Goal: Information Seeking & Learning: Learn about a topic

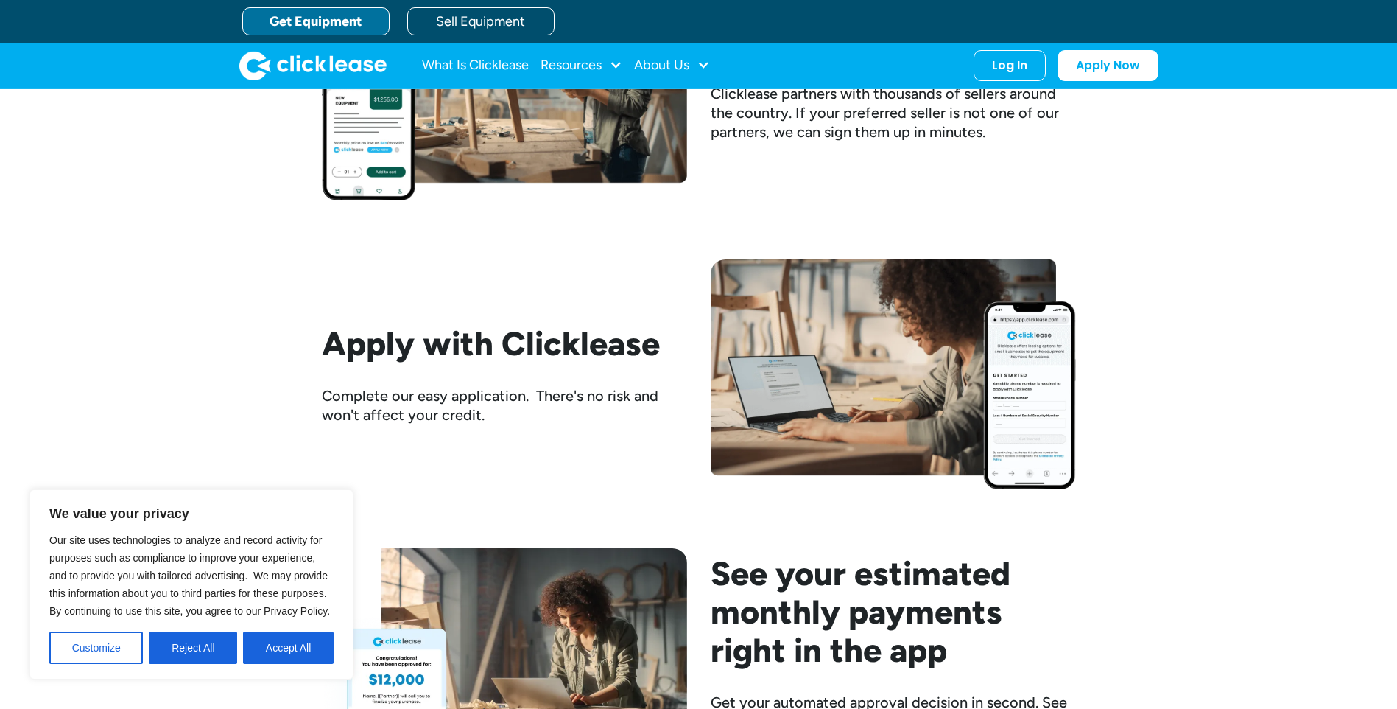
scroll to position [1399, 0]
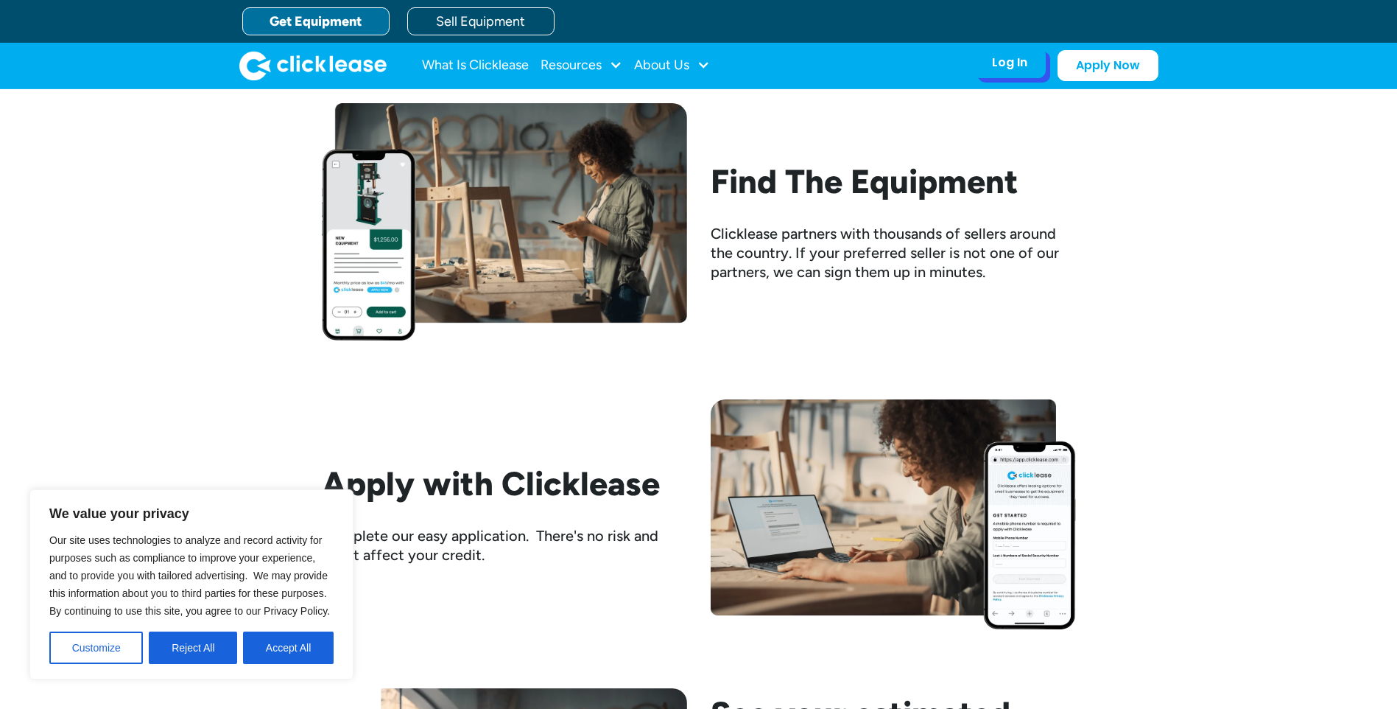
click at [999, 67] on div "Log In" at bounding box center [1009, 62] width 35 height 15
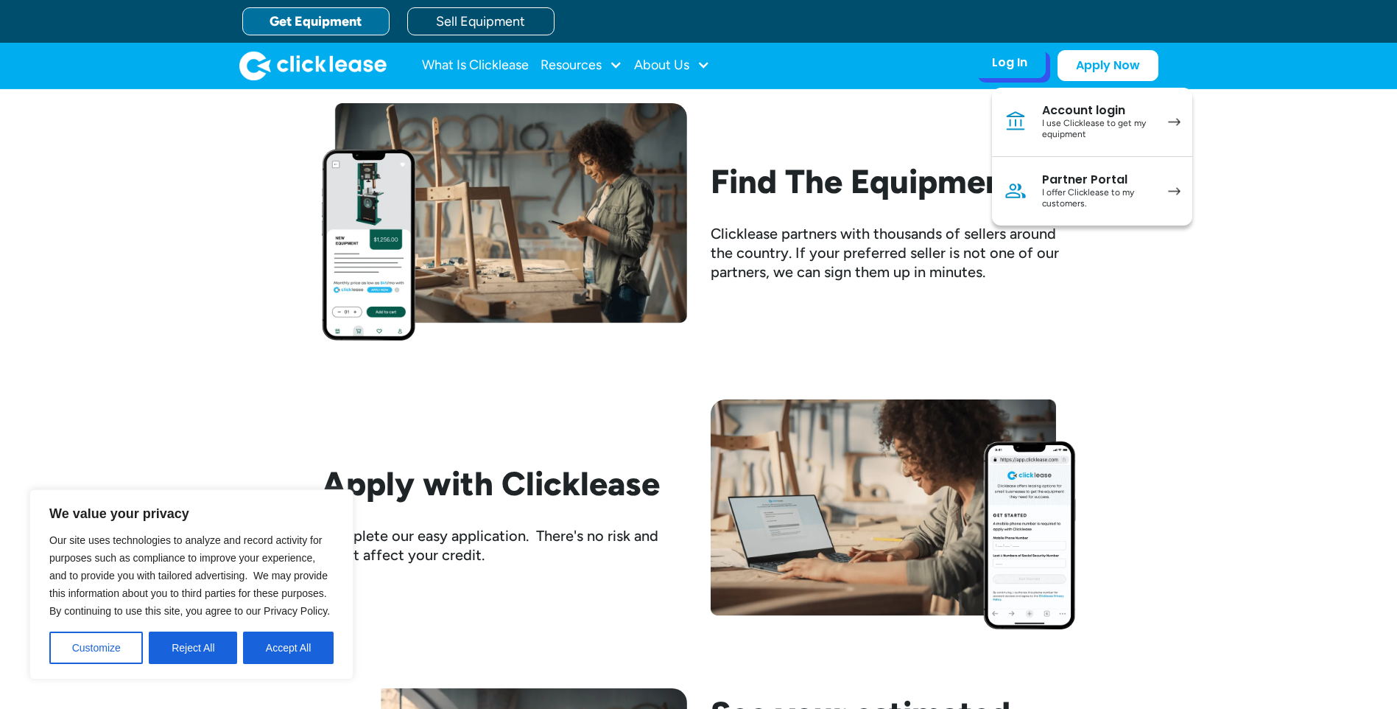
click at [1069, 113] on div "Account login" at bounding box center [1097, 110] width 111 height 15
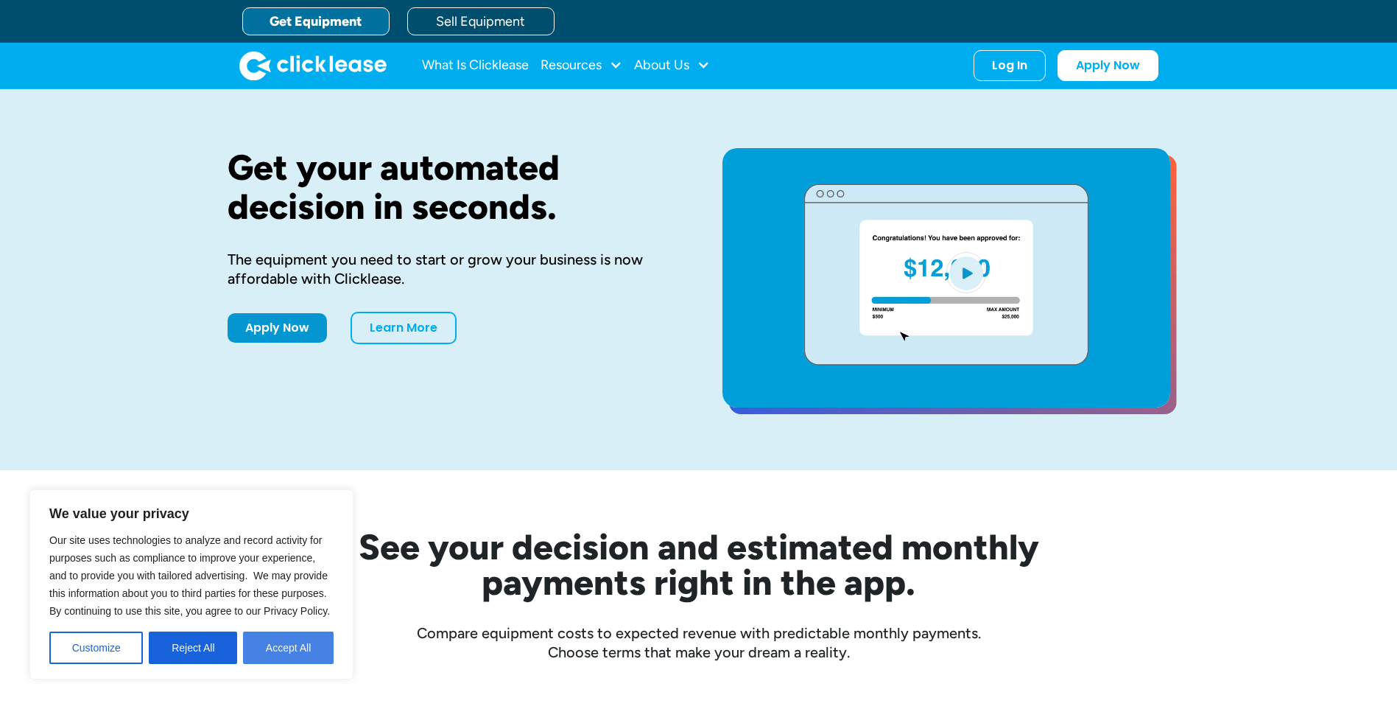
click at [309, 650] on button "Accept All" at bounding box center [288, 647] width 91 height 32
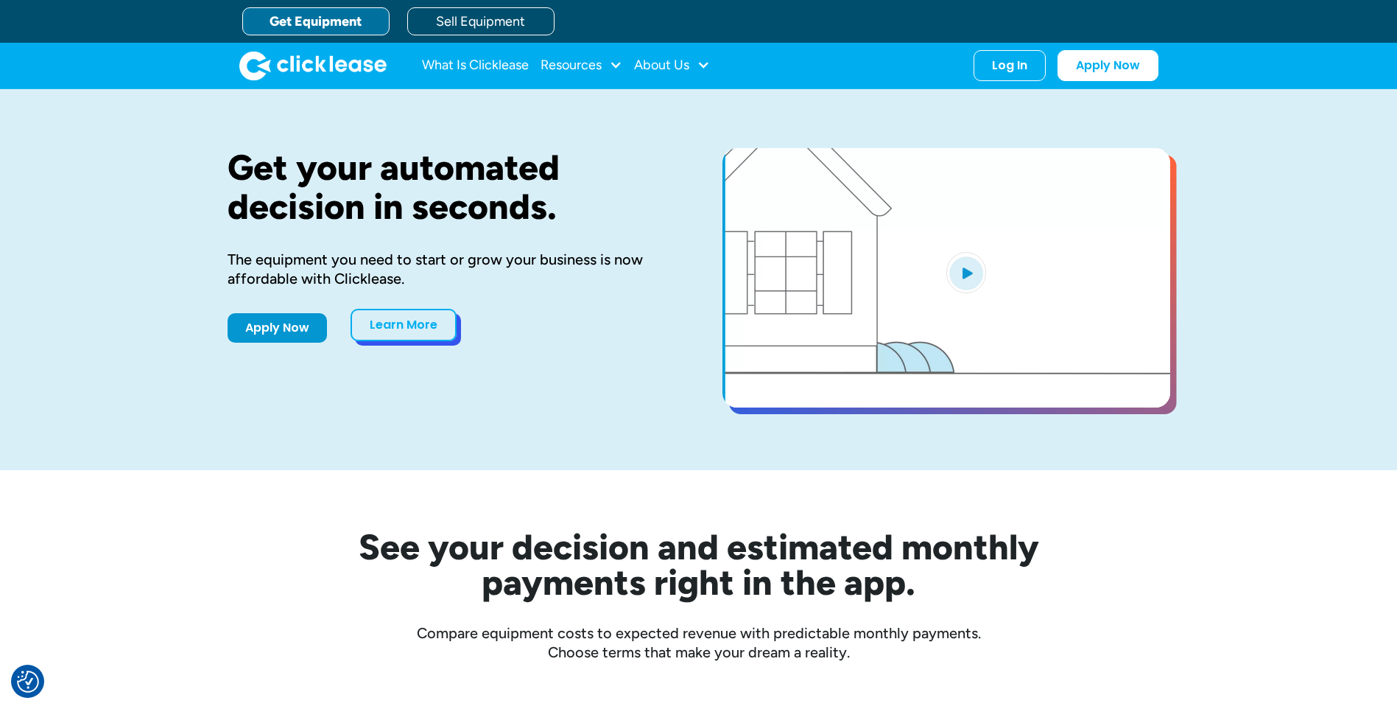
click at [405, 315] on link "Learn More" at bounding box center [404, 325] width 106 height 32
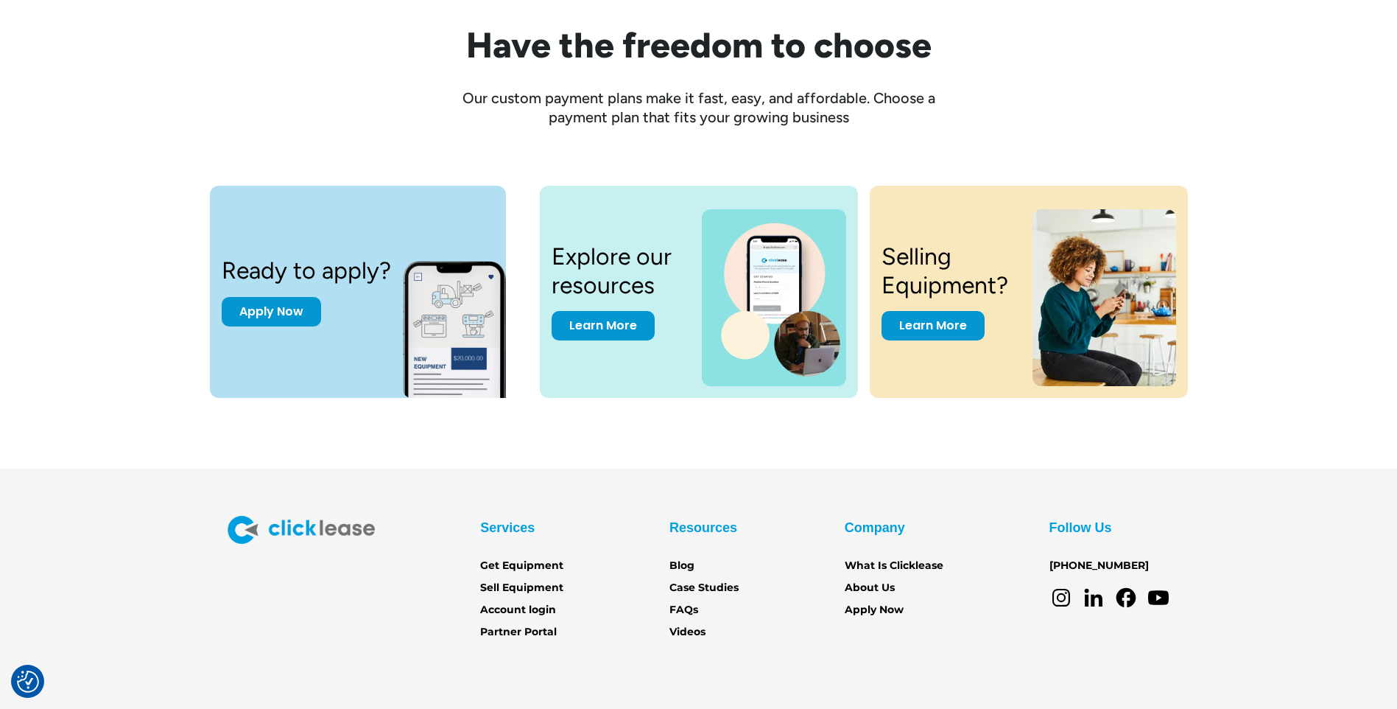
scroll to position [1953, 0]
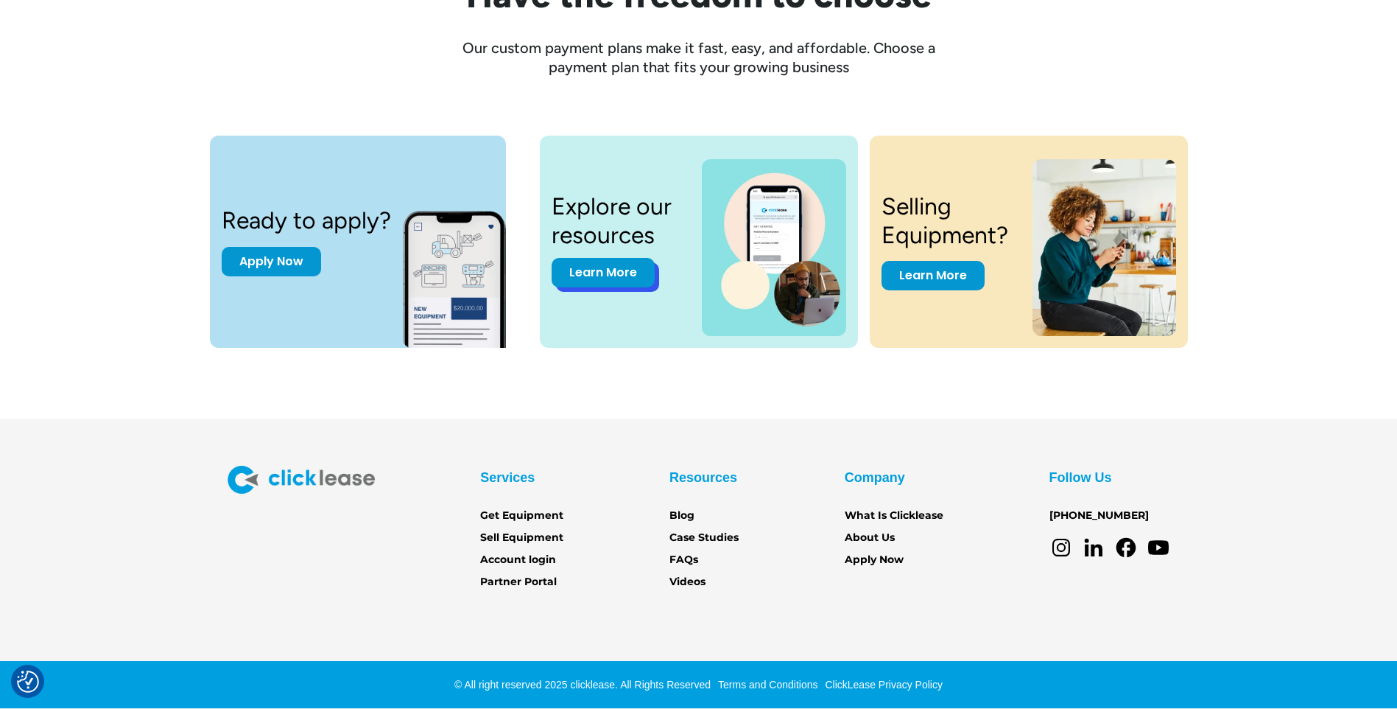
click at [597, 272] on link "Learn More" at bounding box center [603, 272] width 103 height 29
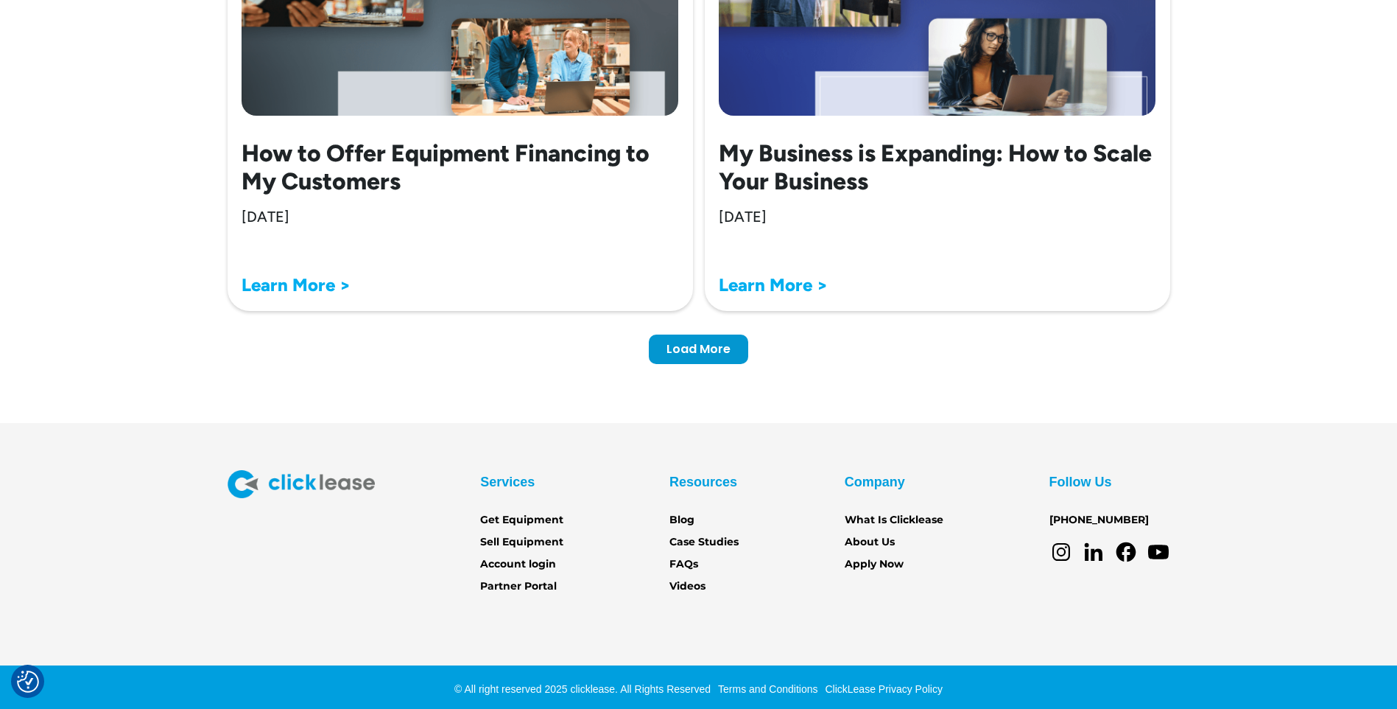
scroll to position [4625, 0]
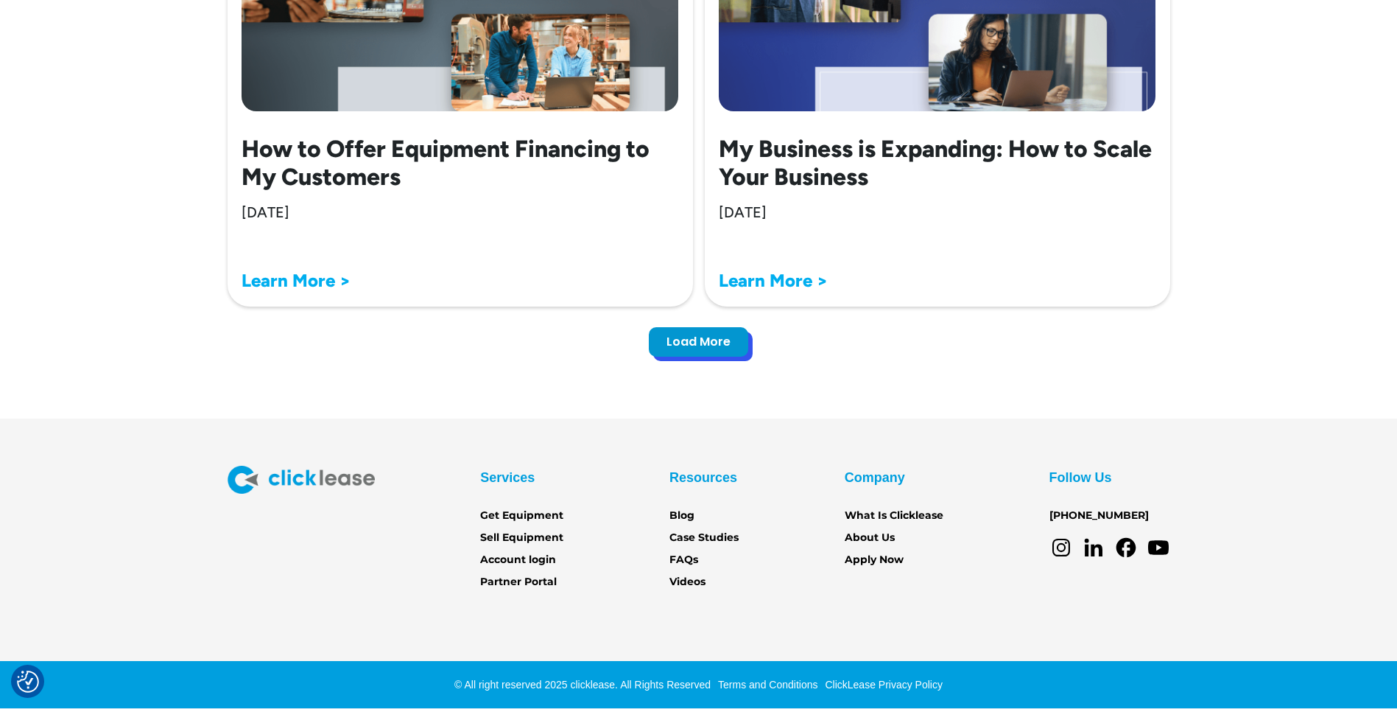
click at [712, 350] on link "Load More" at bounding box center [698, 341] width 99 height 29
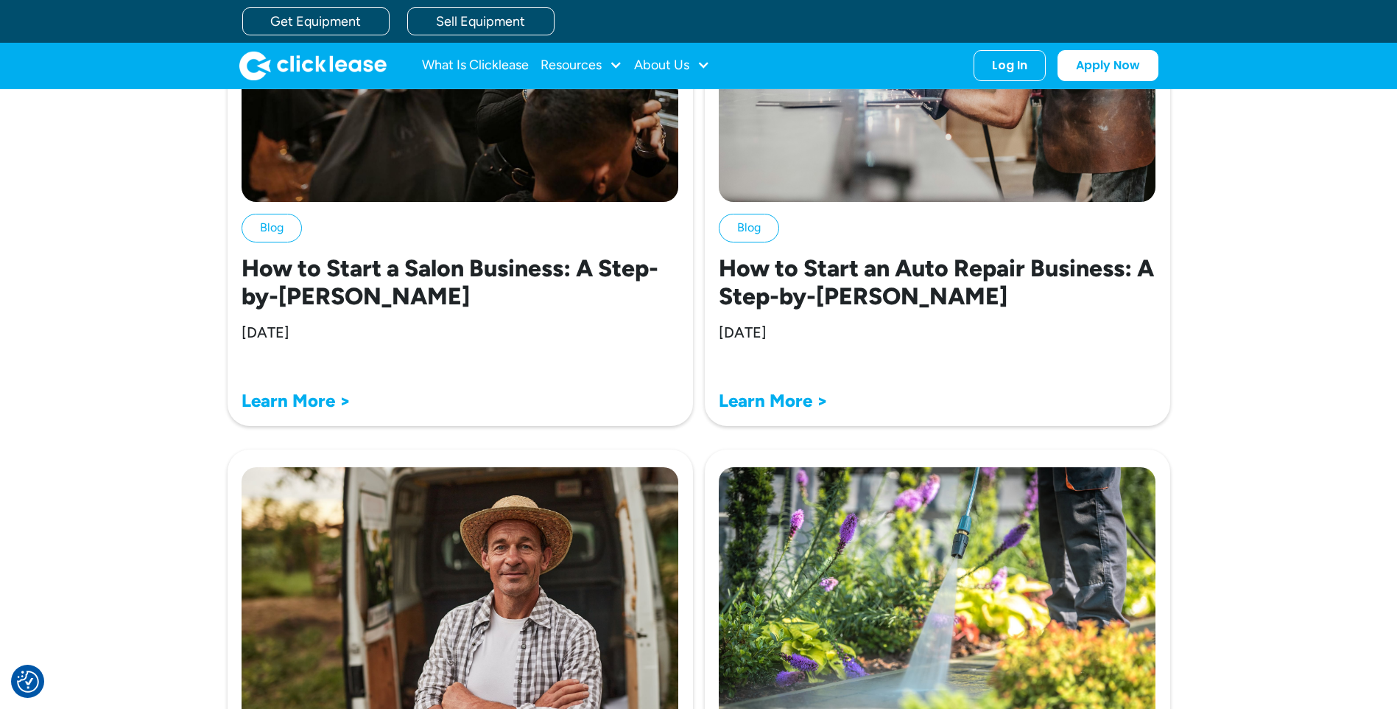
scroll to position [7719, 0]
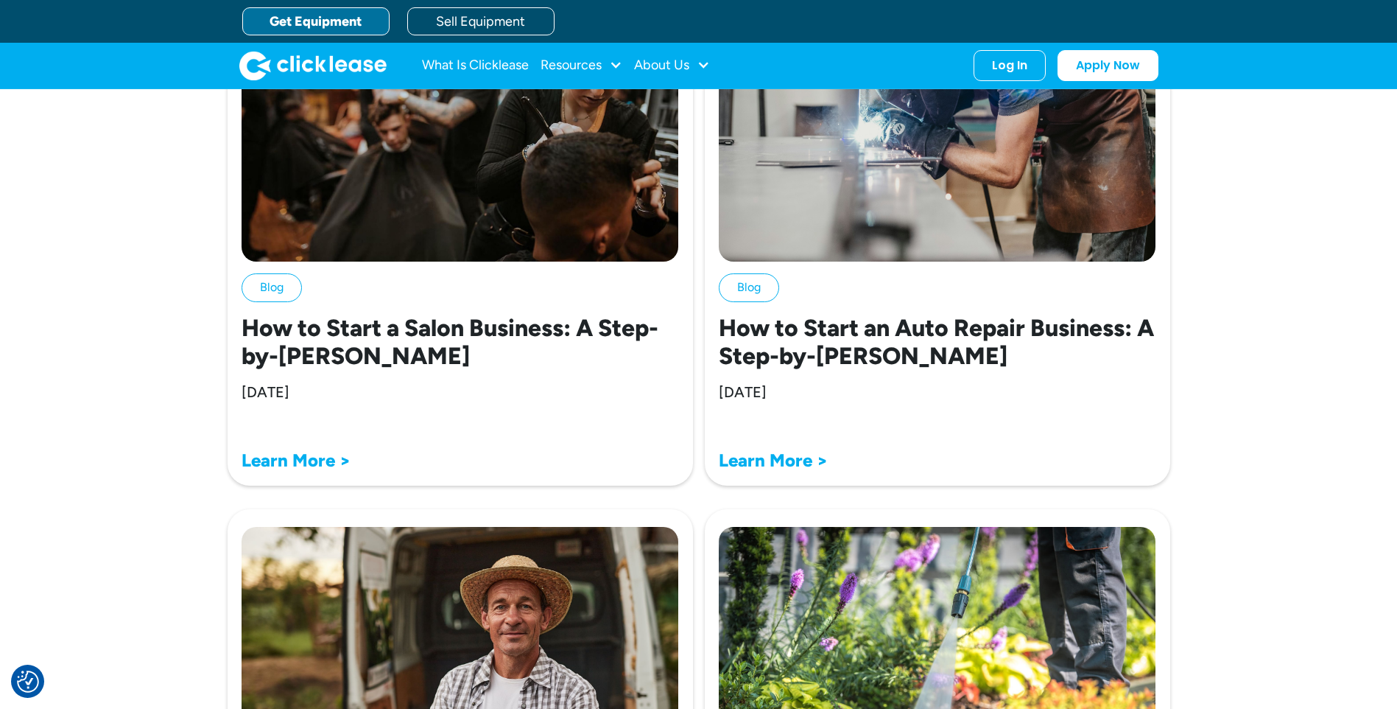
click at [353, 18] on link "Get Equipment" at bounding box center [315, 21] width 147 height 28
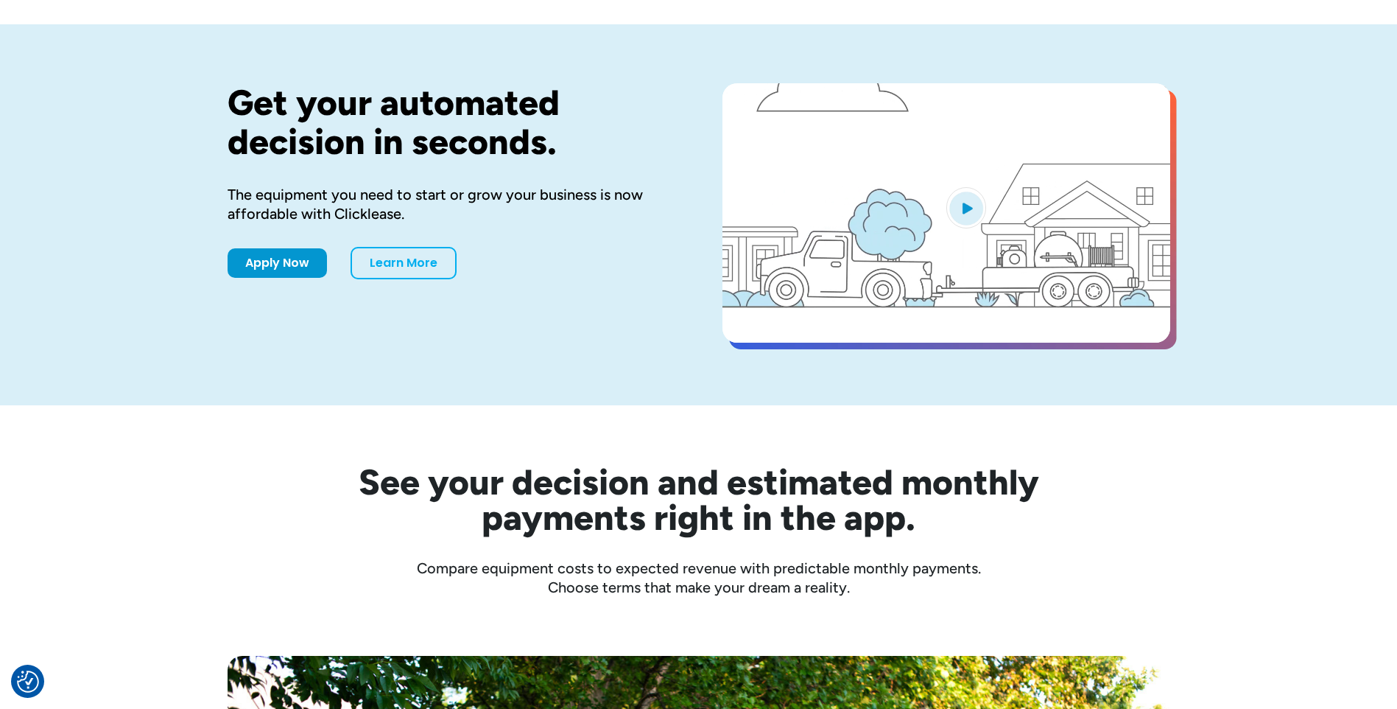
scroll to position [147, 0]
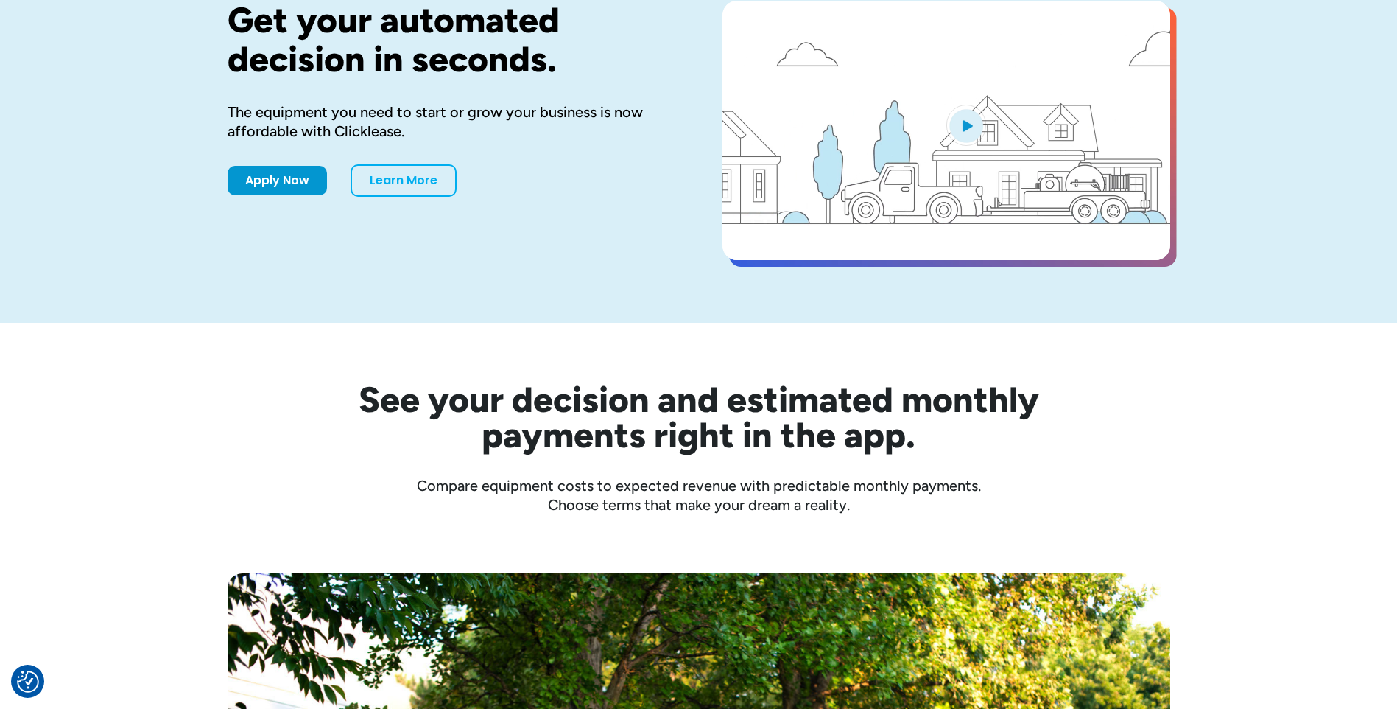
click at [911, 210] on video "open lightbox" at bounding box center [947, 130] width 448 height 259
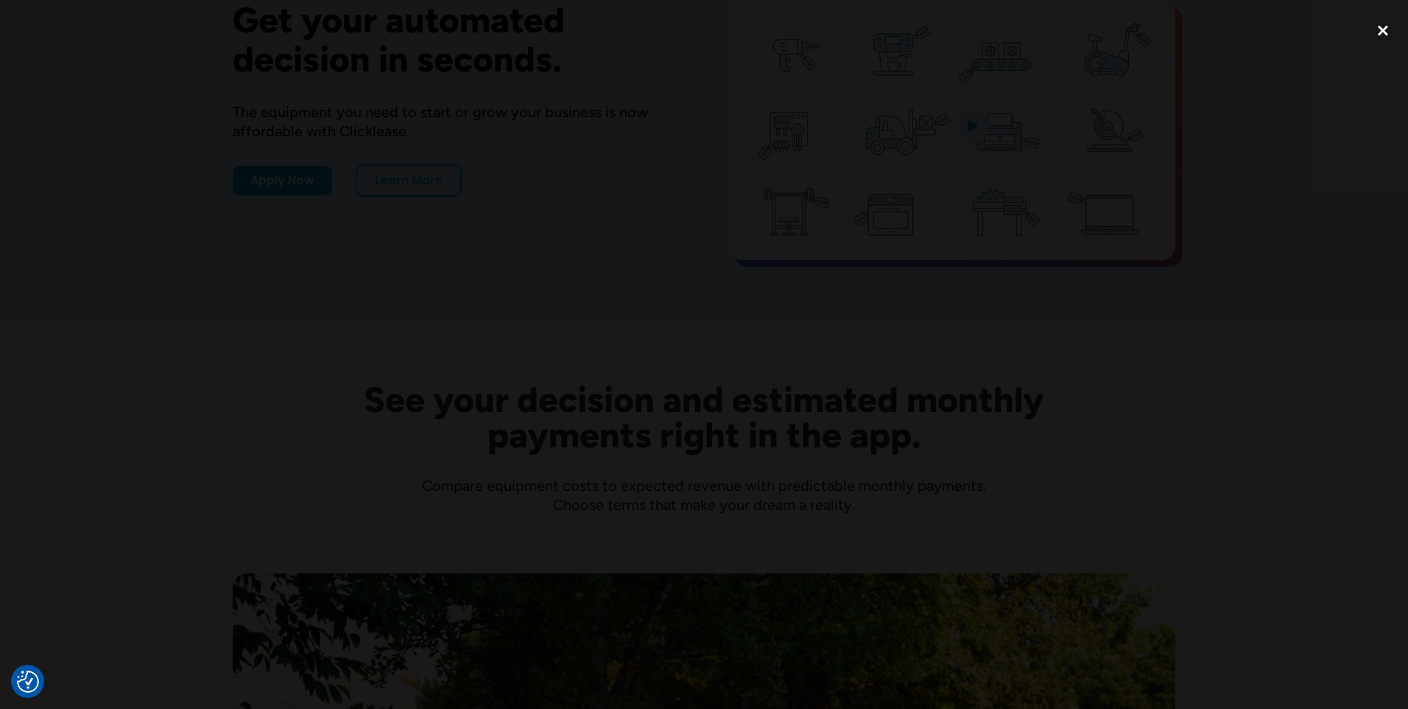
click at [1388, 28] on div "close lightbox" at bounding box center [1383, 30] width 50 height 32
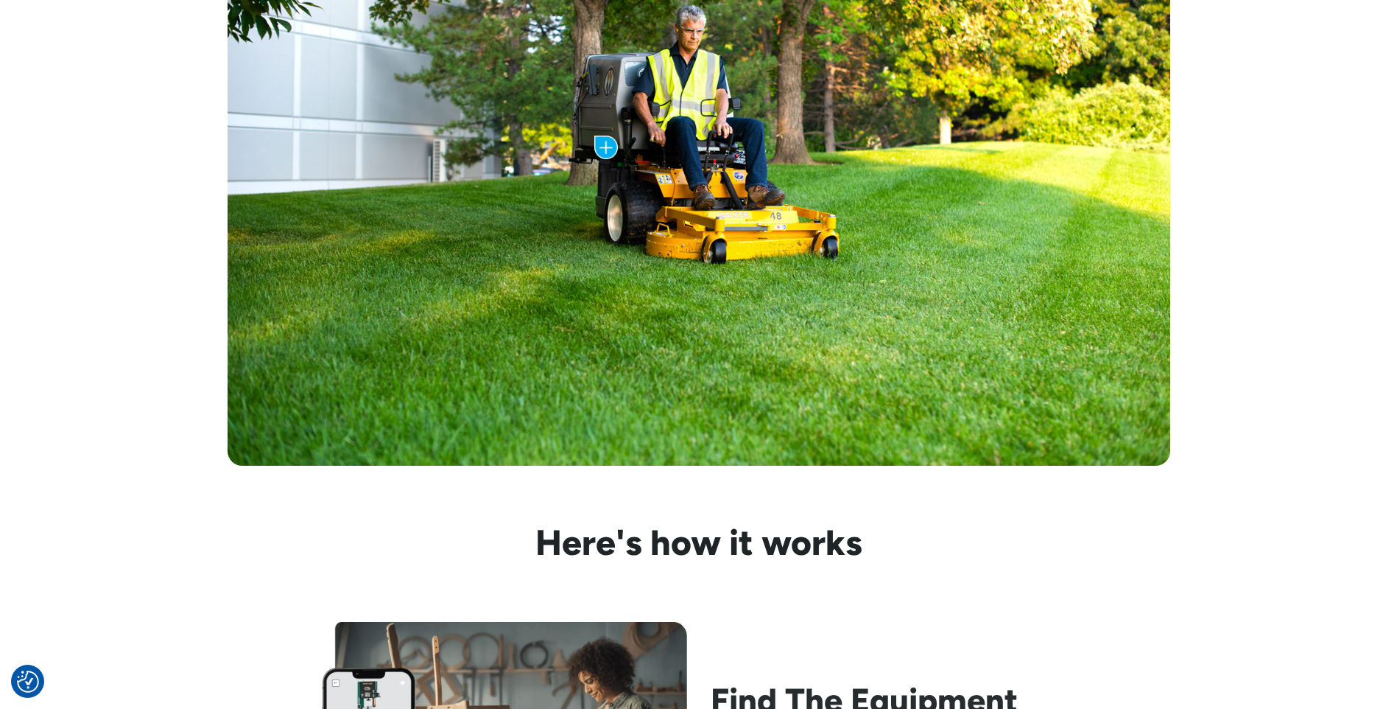
scroll to position [1178, 0]
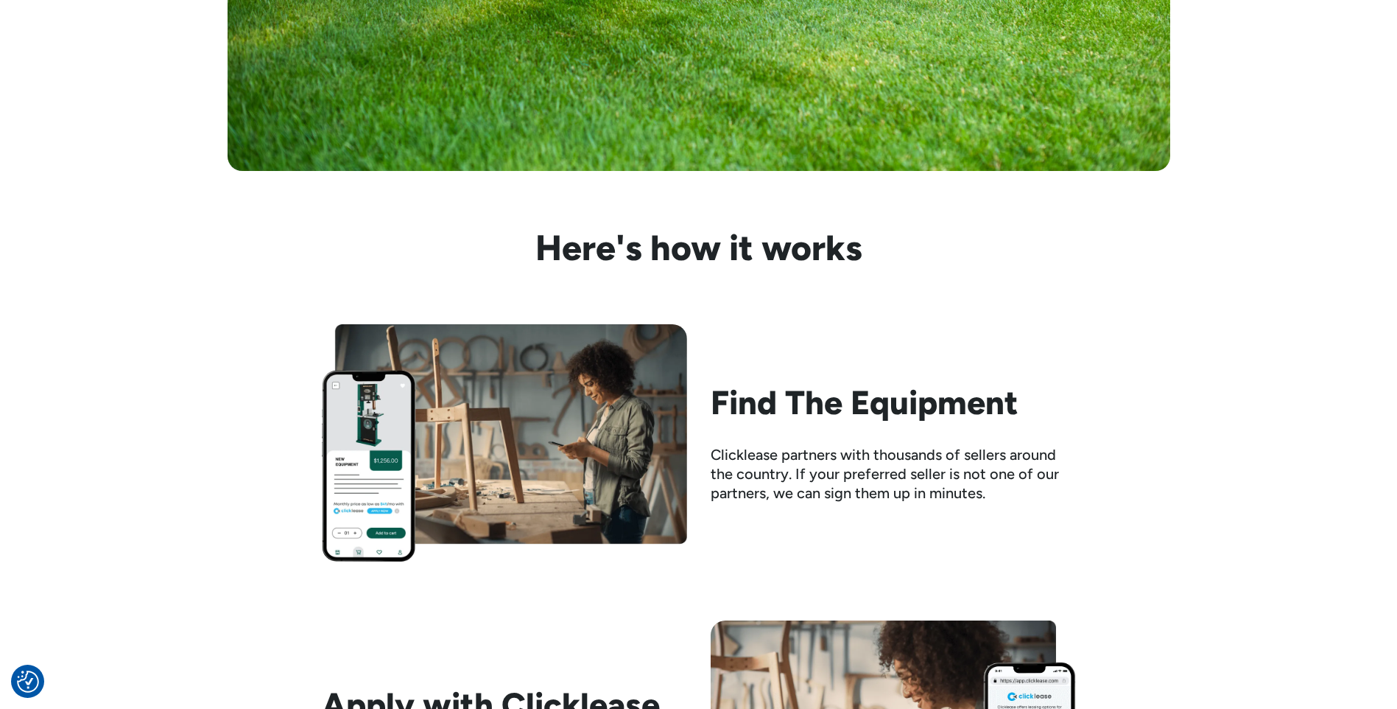
click at [337, 456] on img at bounding box center [504, 442] width 365 height 237
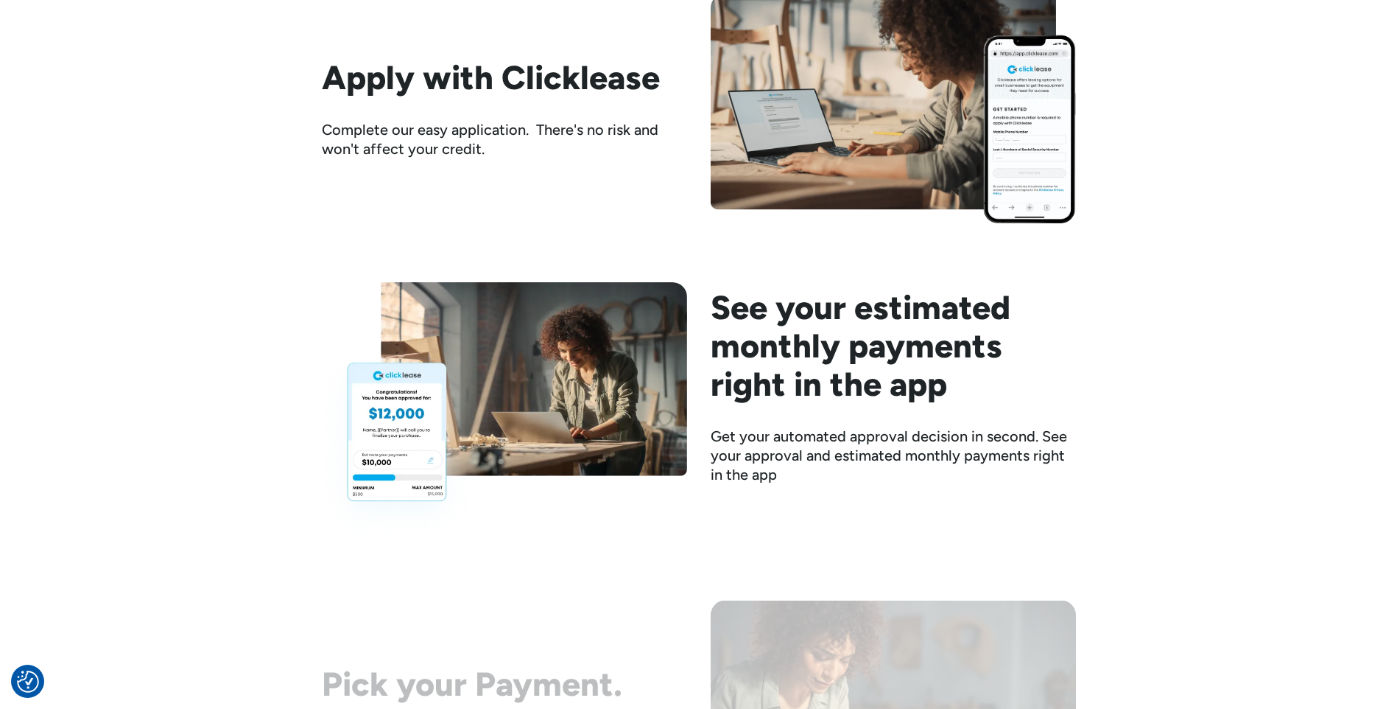
scroll to position [1841, 0]
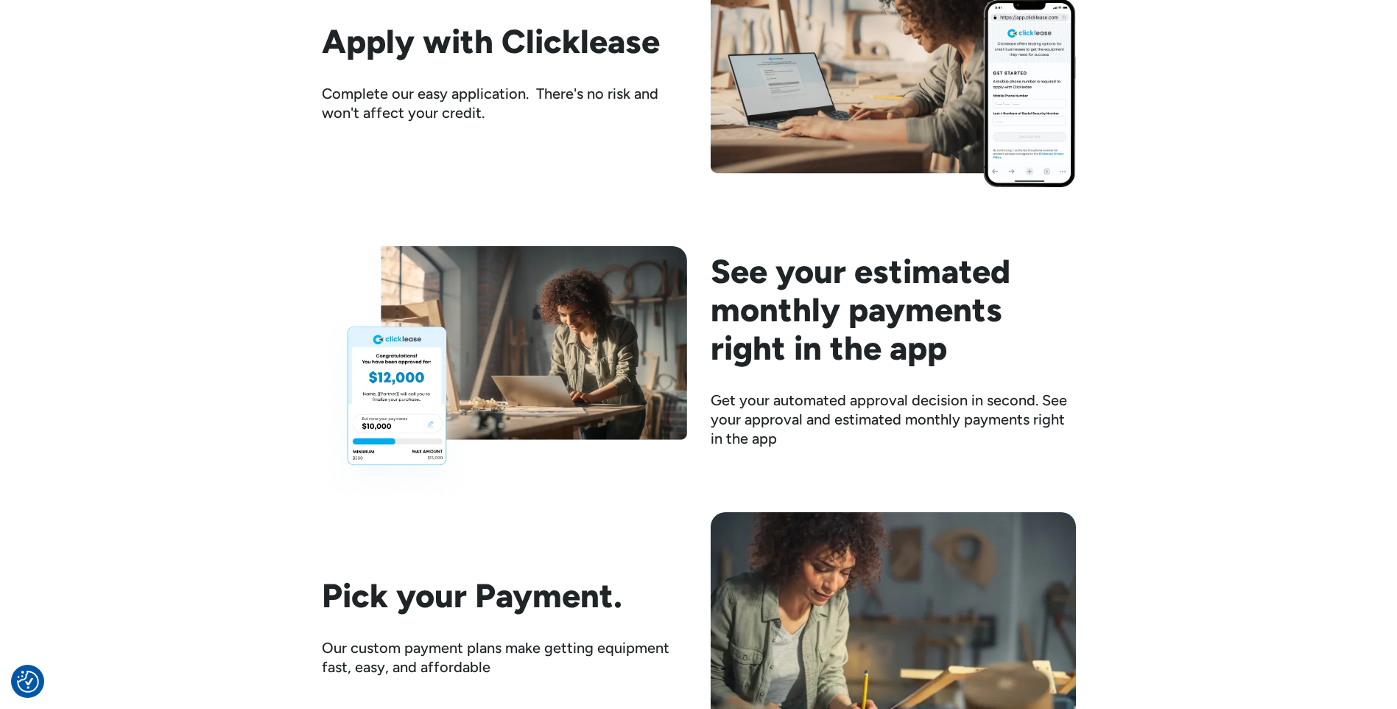
click at [384, 394] on img at bounding box center [504, 374] width 365 height 256
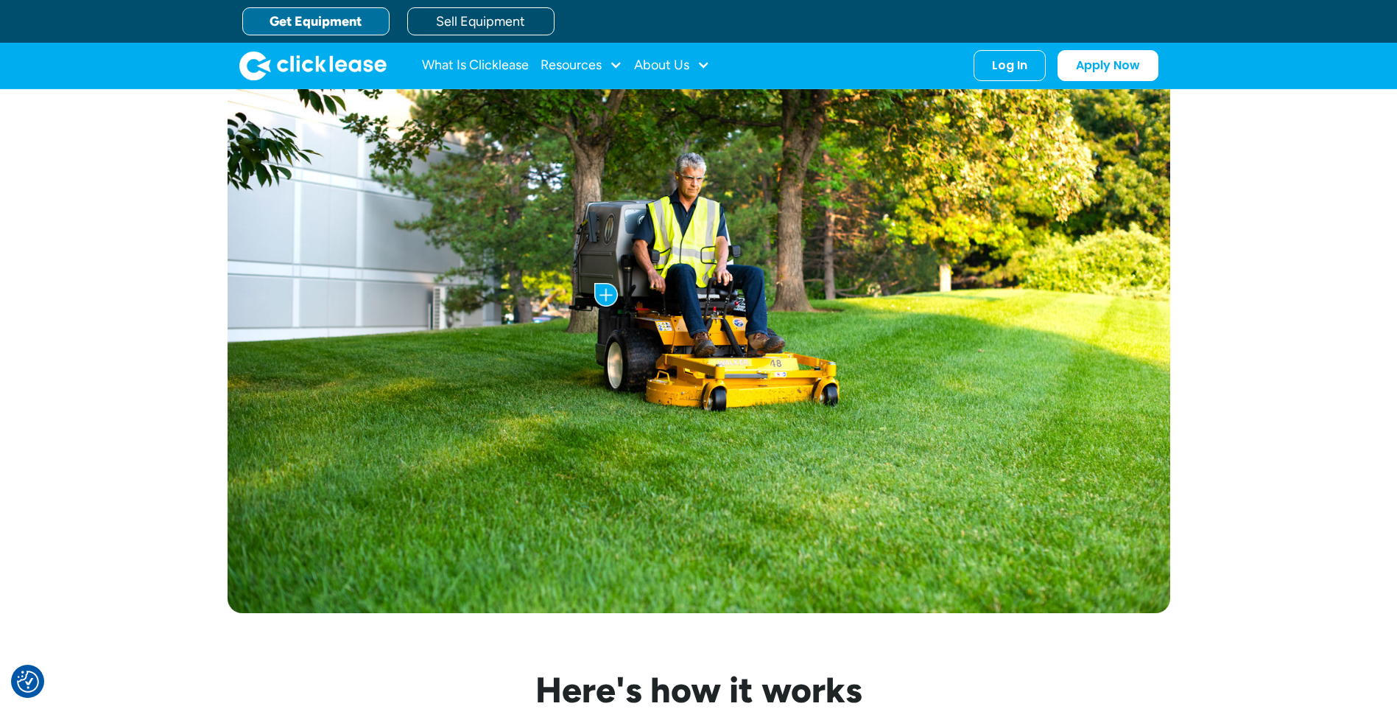
scroll to position [442, 0]
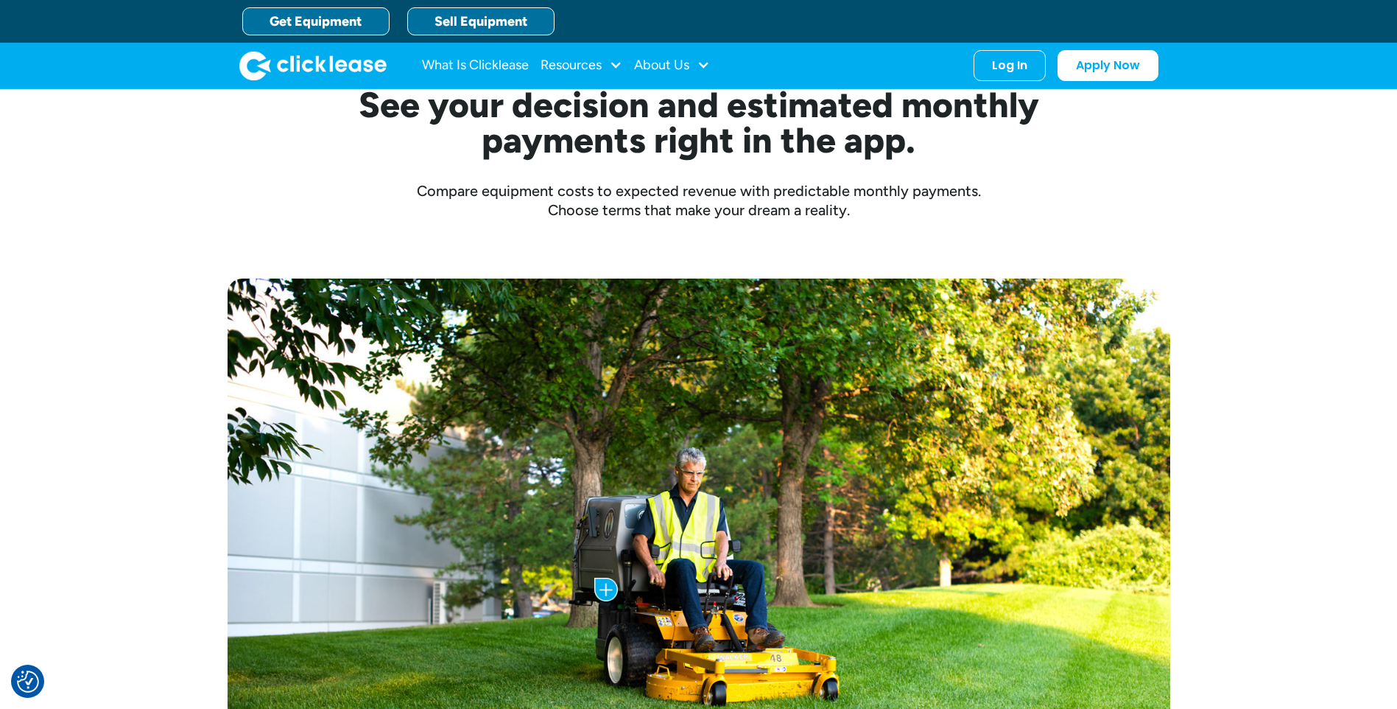
click at [504, 32] on link "Sell Equipment" at bounding box center [480, 21] width 147 height 28
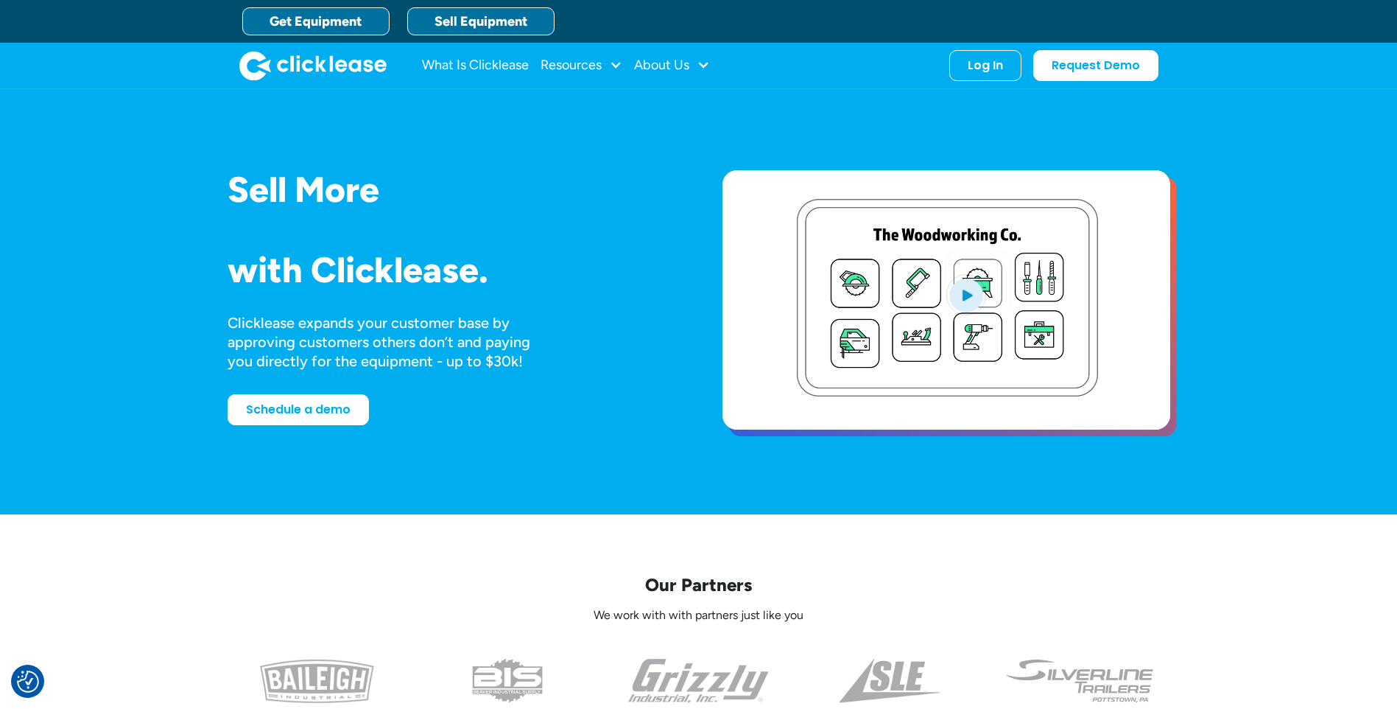
click at [298, 32] on link "Get Equipment" at bounding box center [315, 21] width 147 height 28
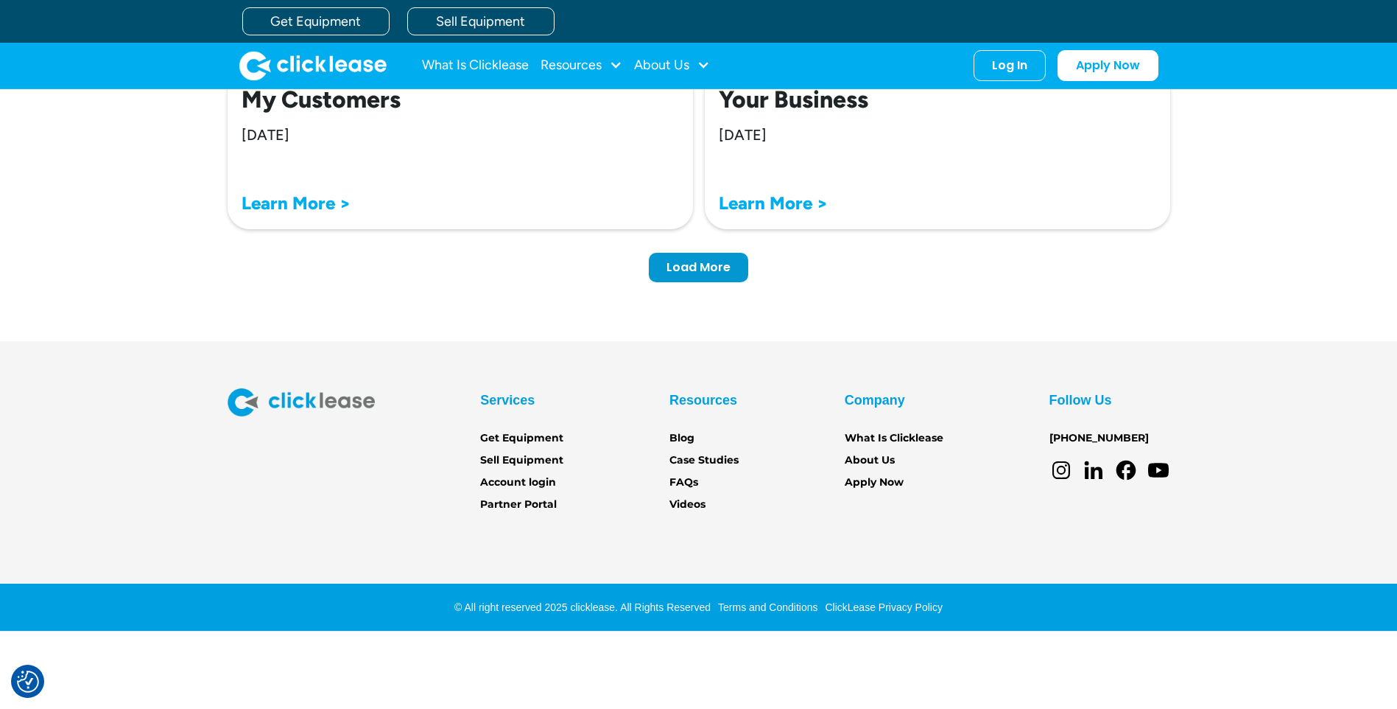
scroll to position [4625, 0]
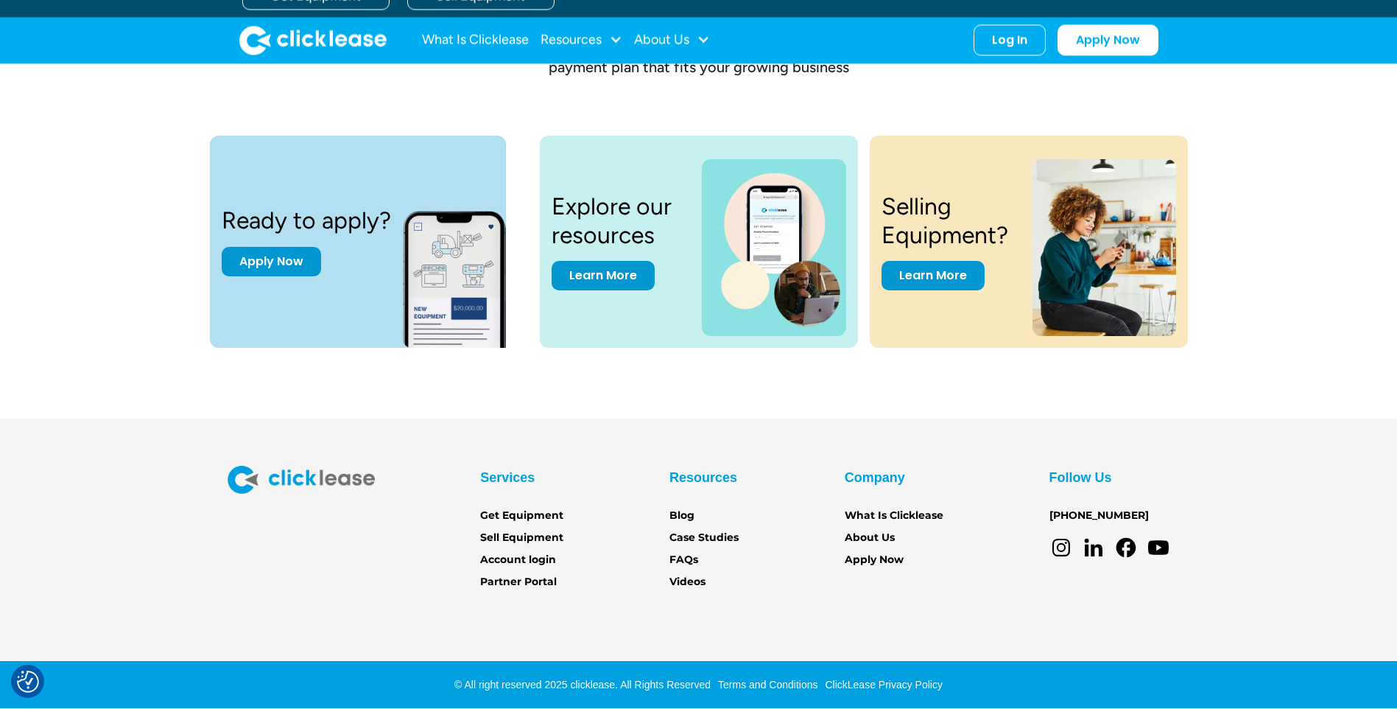
scroll to position [1953, 0]
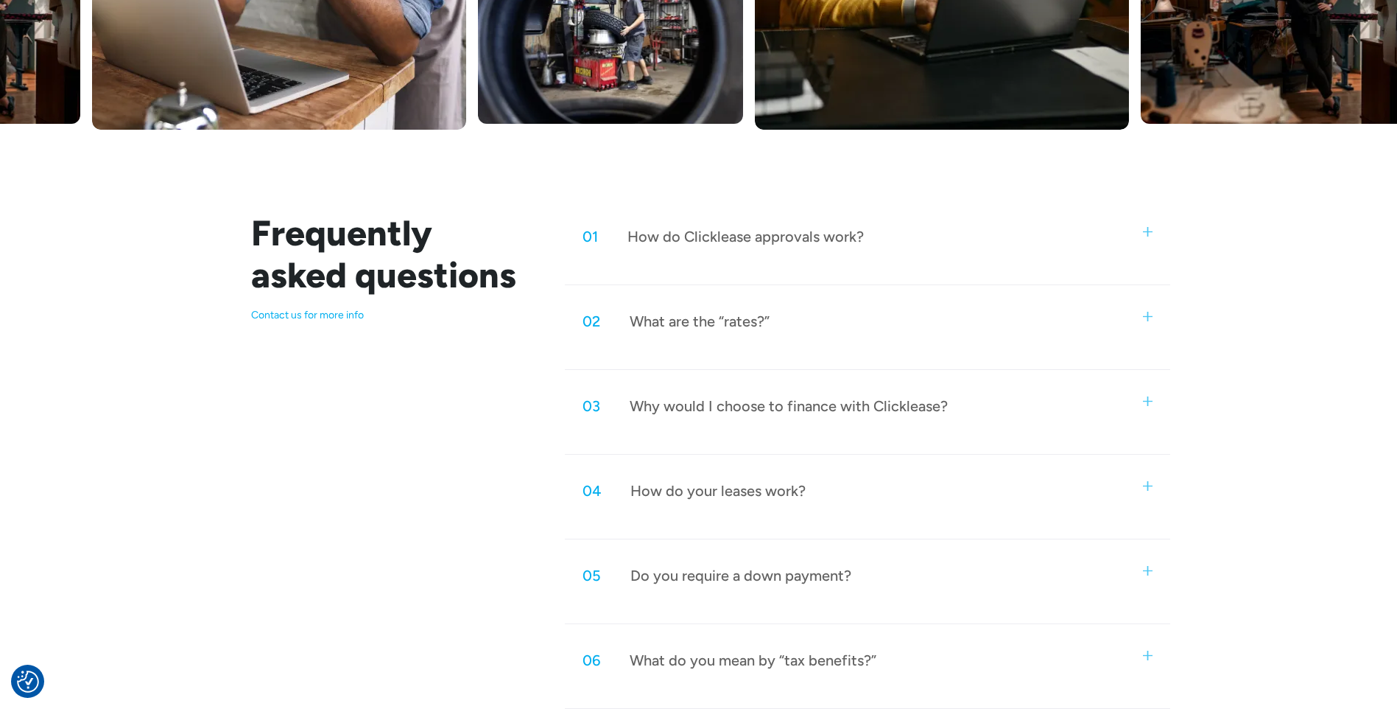
scroll to position [589, 0]
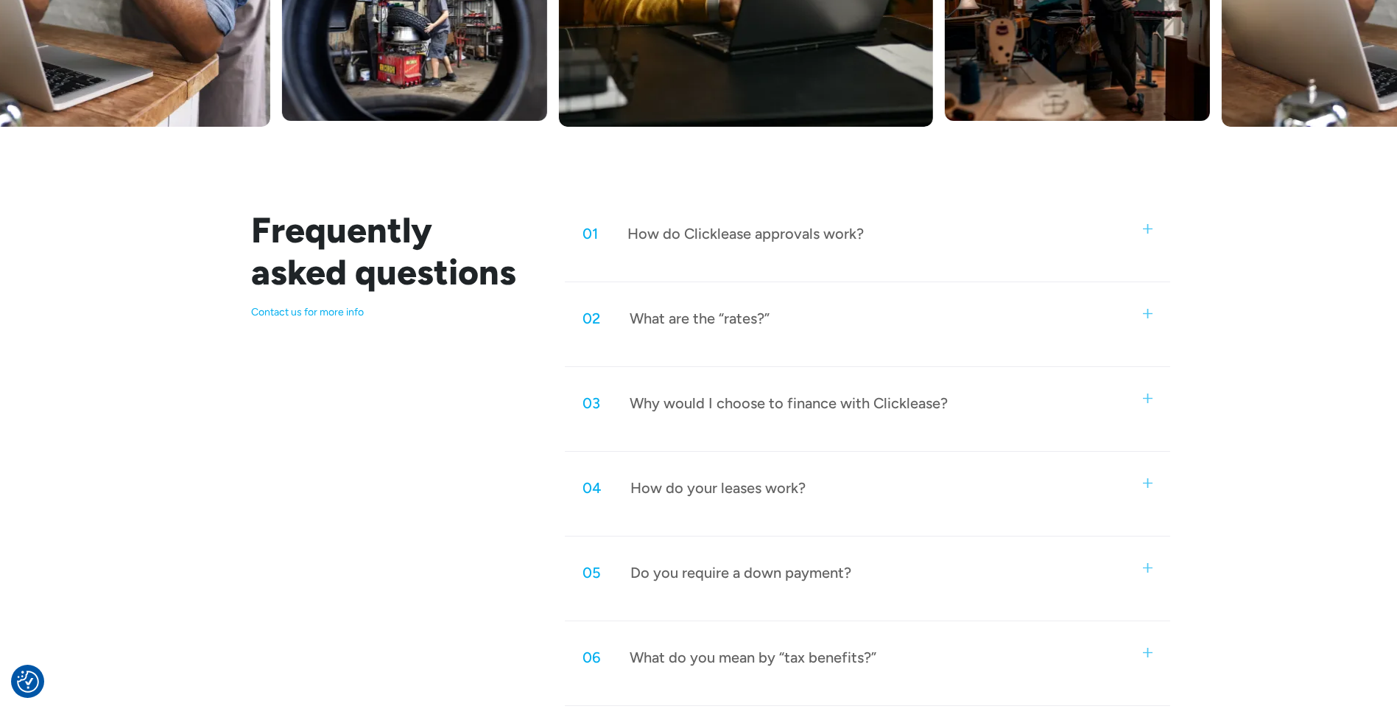
click at [1152, 225] on img at bounding box center [1148, 229] width 10 height 10
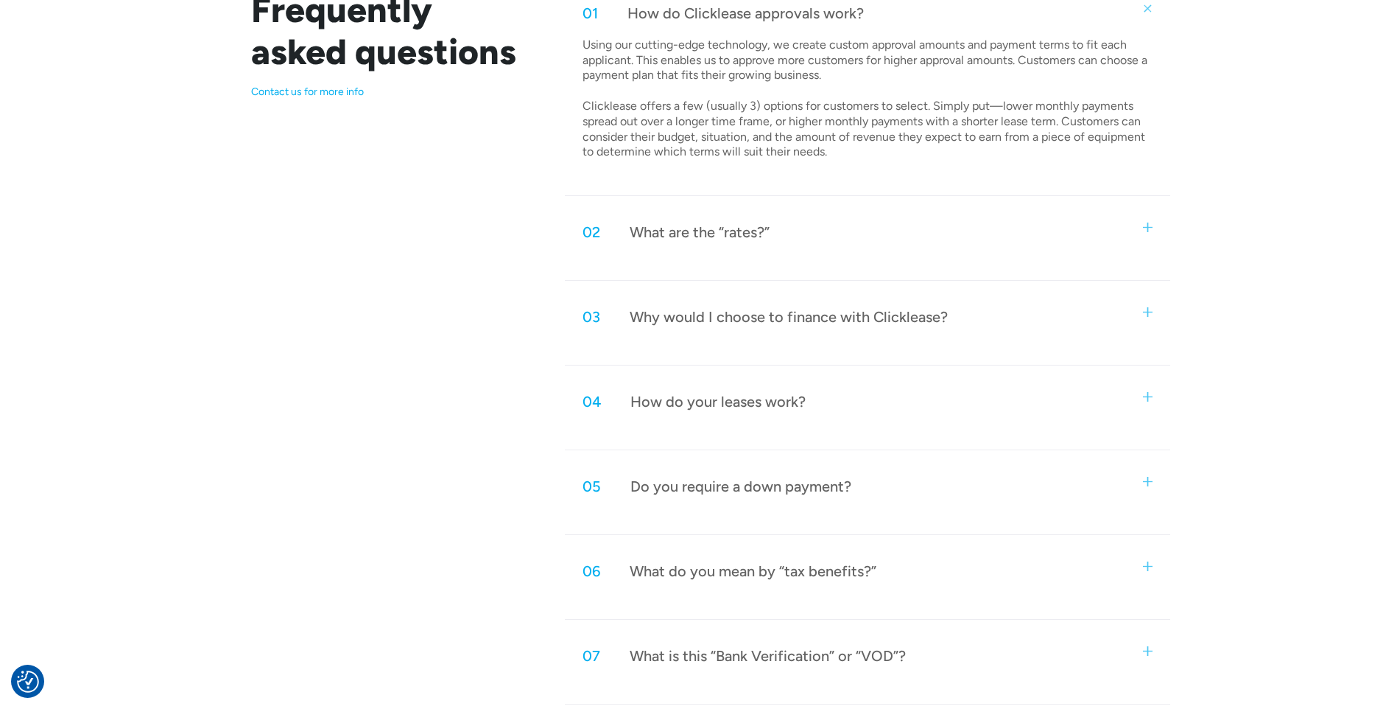
scroll to position [810, 0]
click at [1152, 477] on img at bounding box center [1148, 481] width 10 height 10
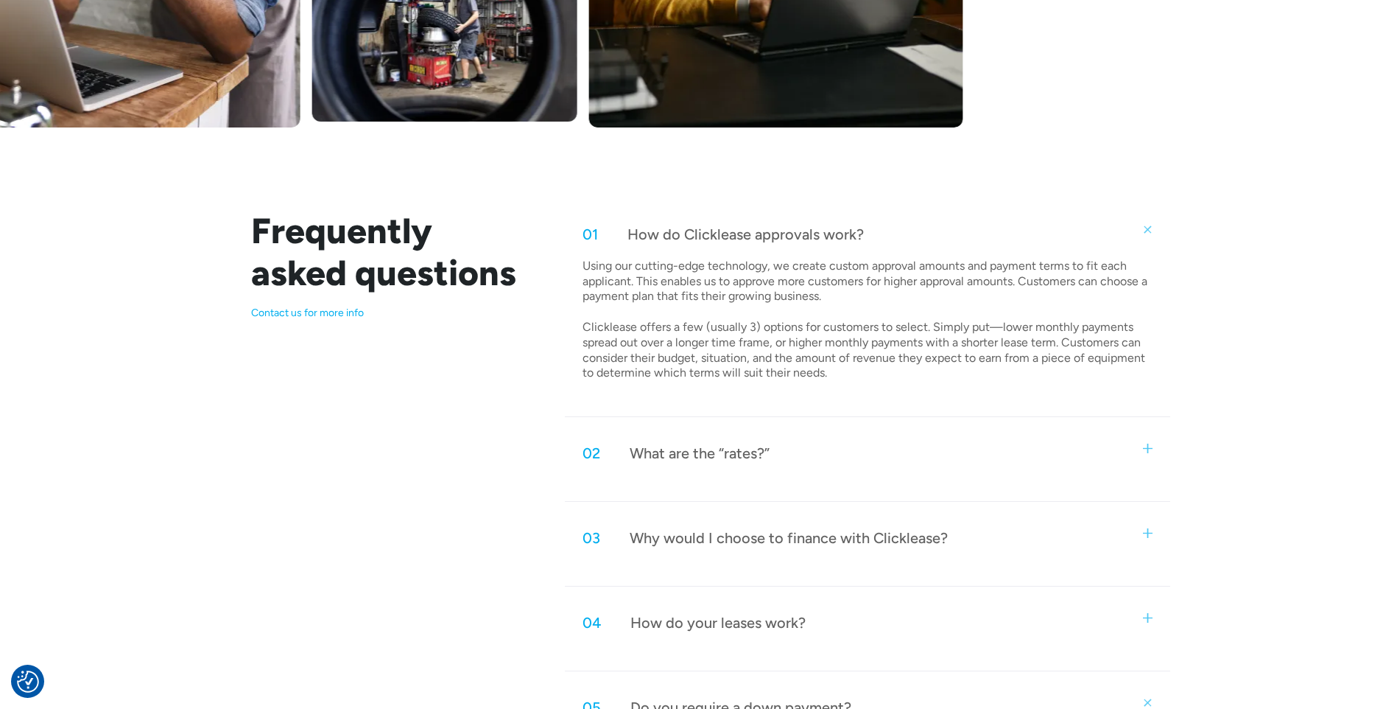
scroll to position [589, 0]
click at [1148, 449] on img at bounding box center [1148, 448] width 10 height 10
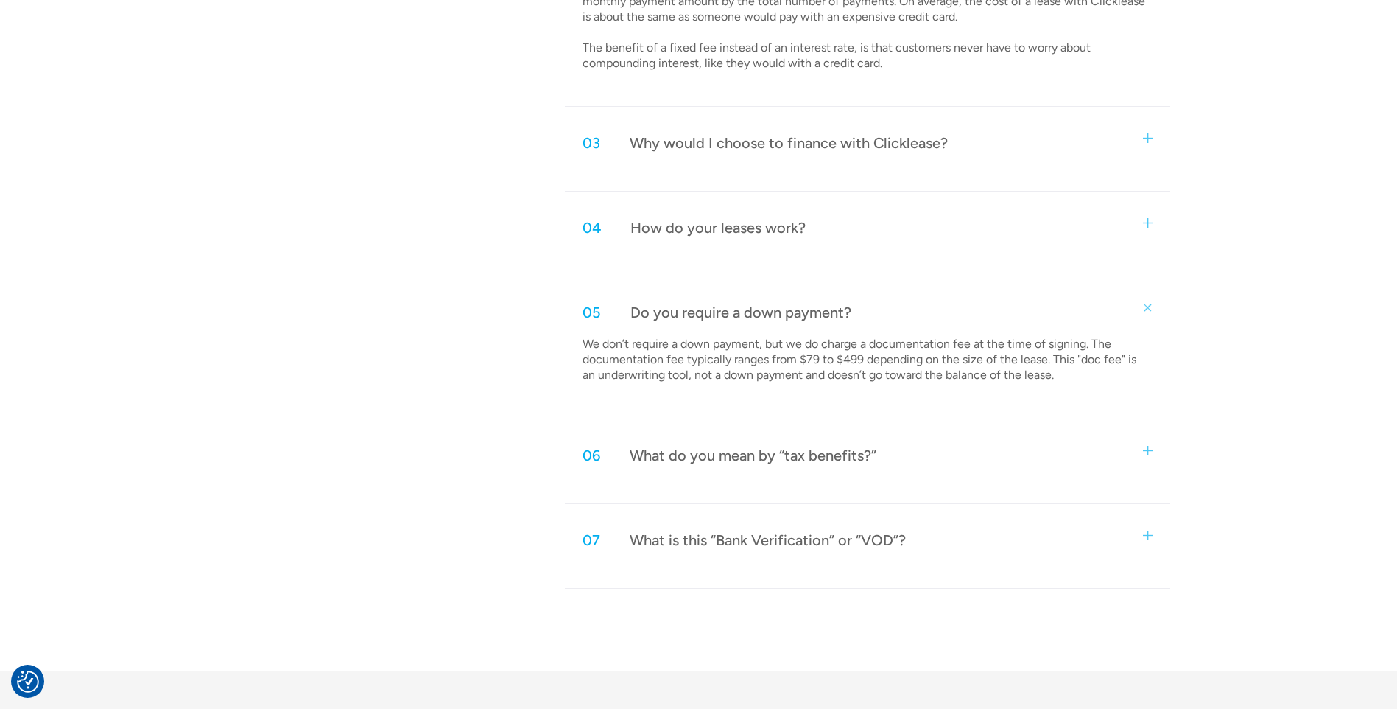
scroll to position [1178, 0]
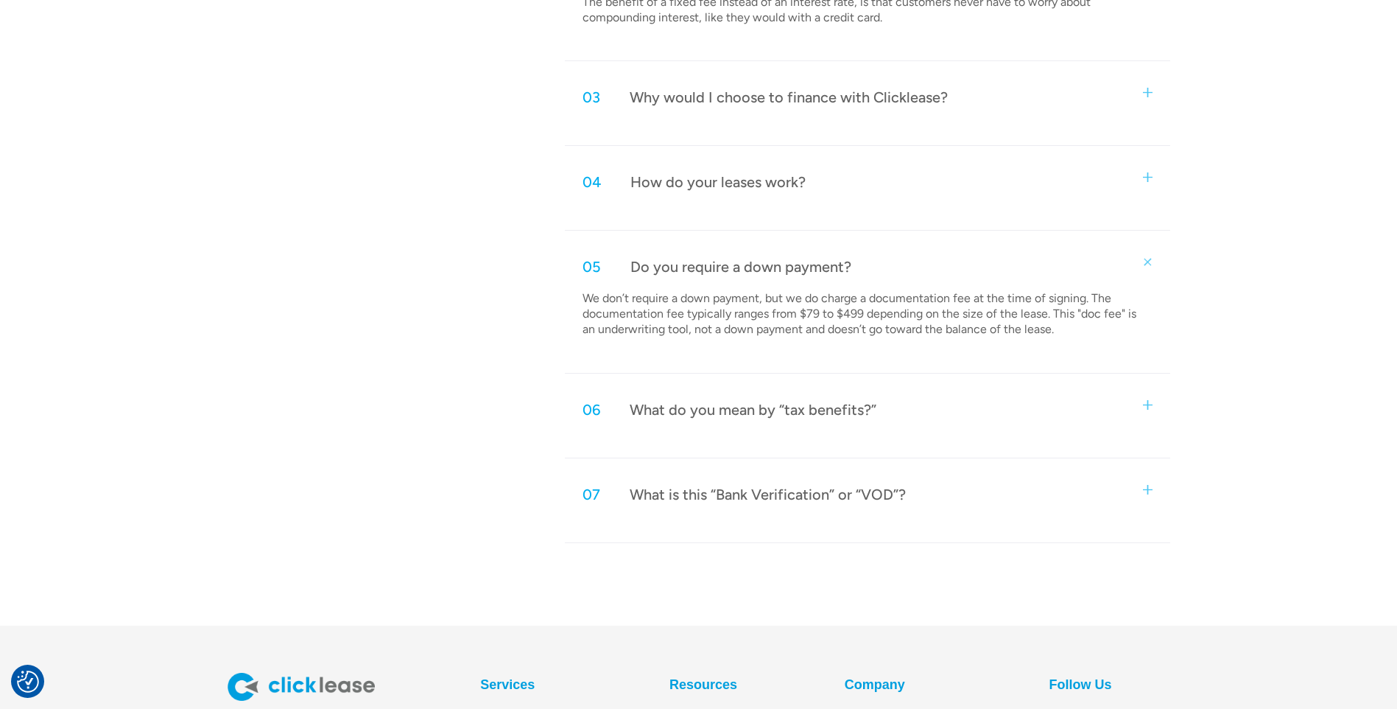
click at [1145, 175] on img at bounding box center [1148, 177] width 10 height 10
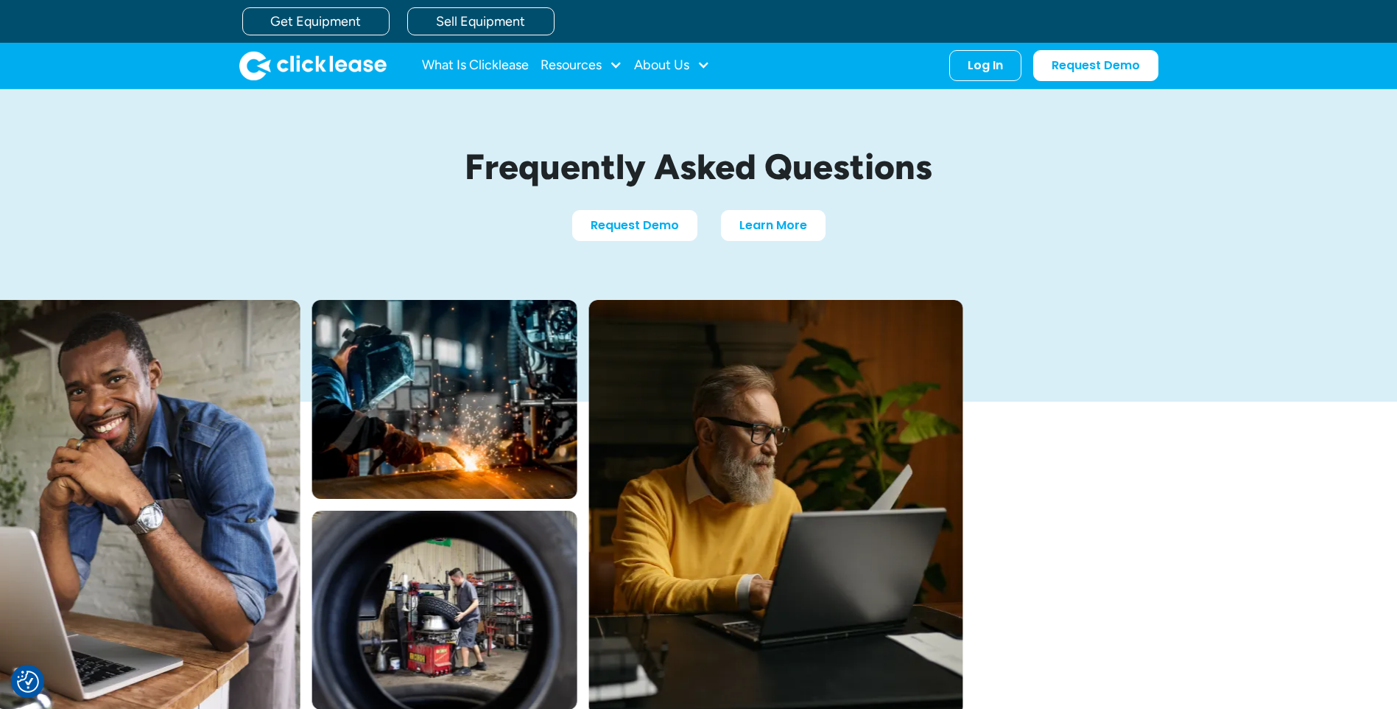
scroll to position [0, 0]
click at [608, 63] on div "Resources" at bounding box center [582, 65] width 82 height 29
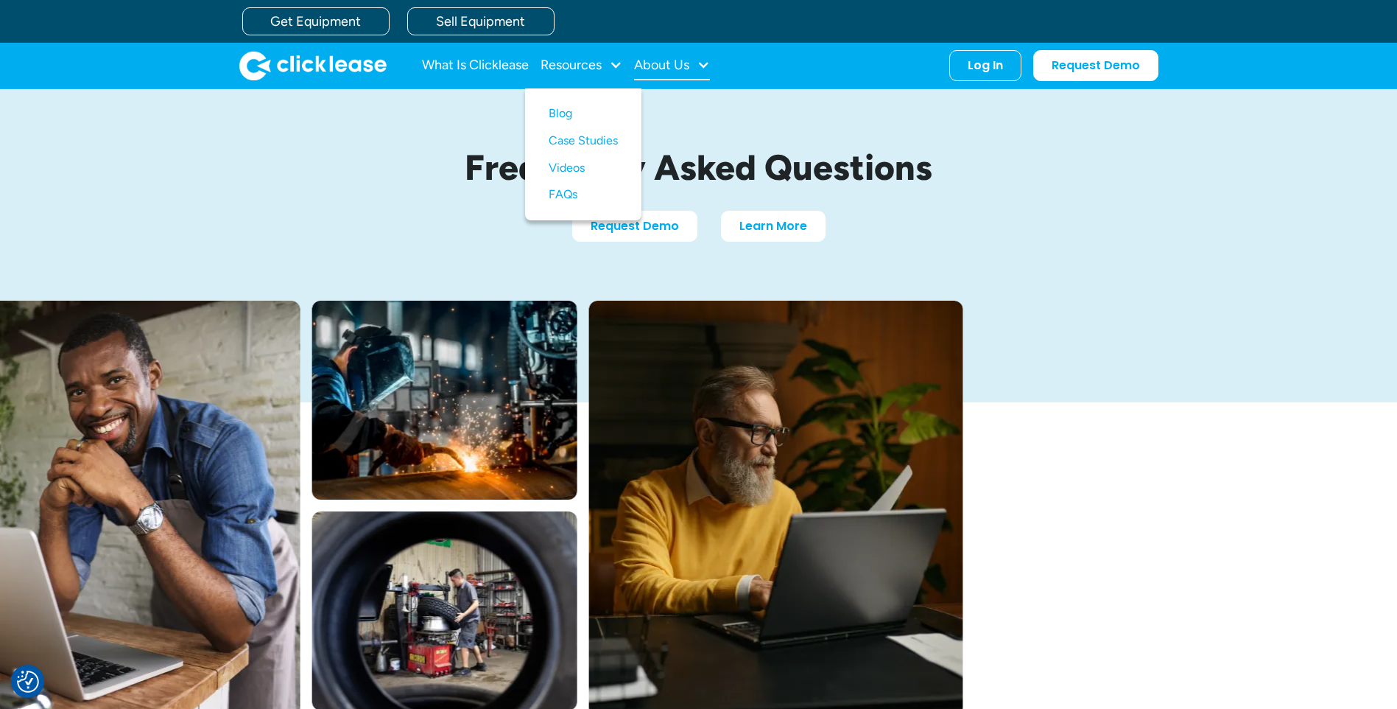
click at [704, 66] on div at bounding box center [703, 64] width 13 height 13
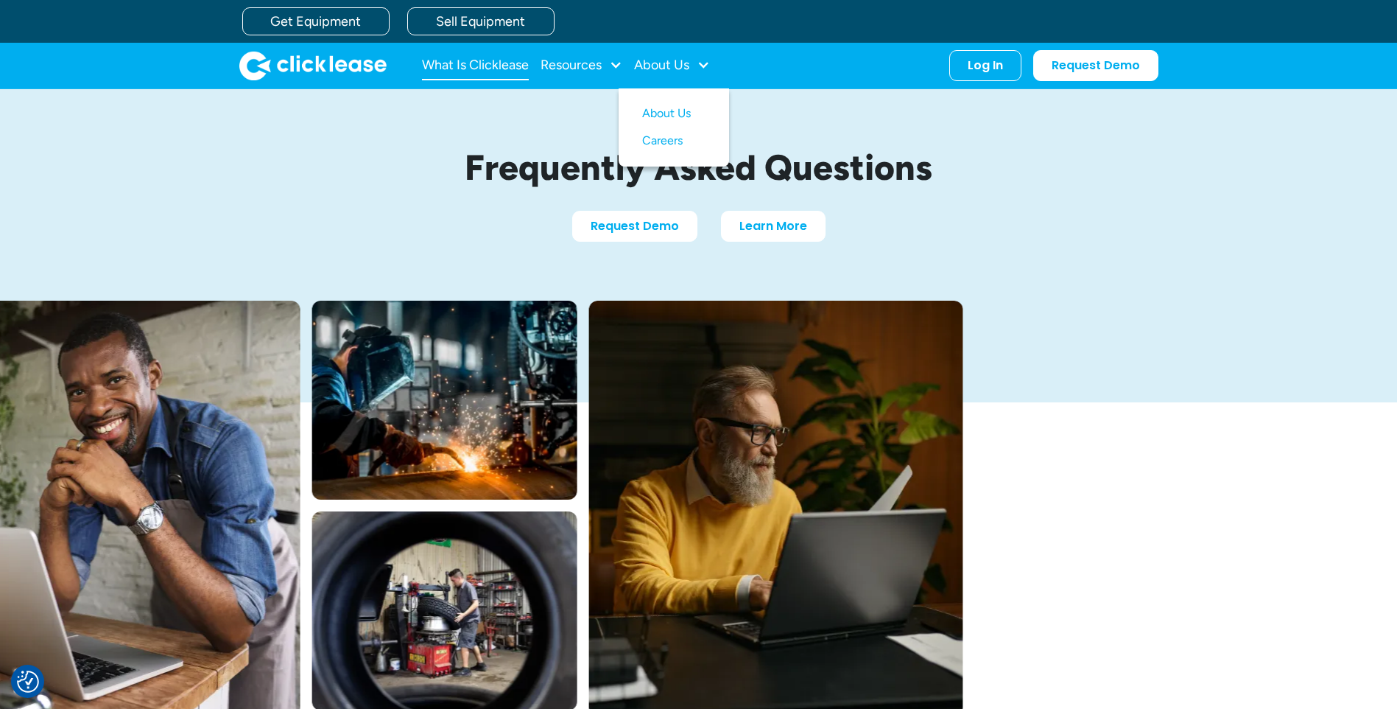
click at [493, 60] on link "What Is Clicklease" at bounding box center [475, 65] width 107 height 29
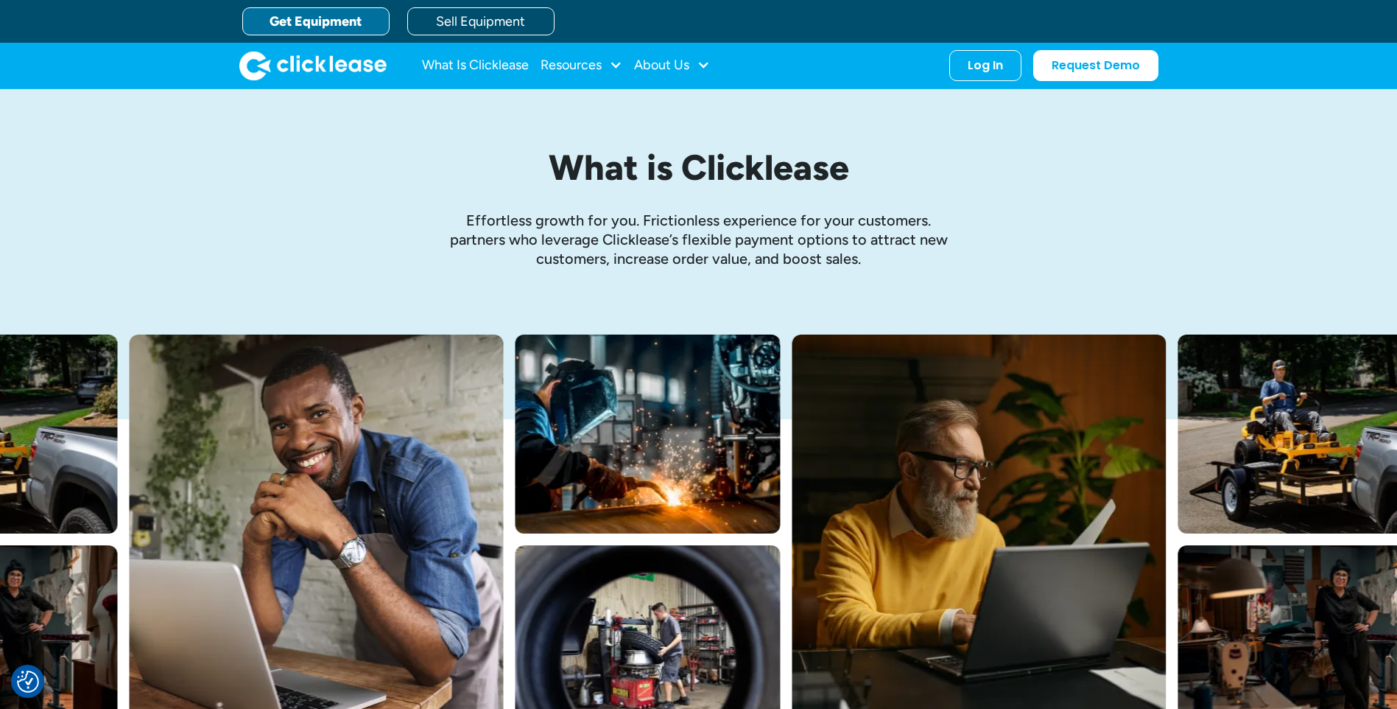
click at [328, 28] on link "Get Equipment" at bounding box center [315, 21] width 147 height 28
